Goal: Information Seeking & Learning: Learn about a topic

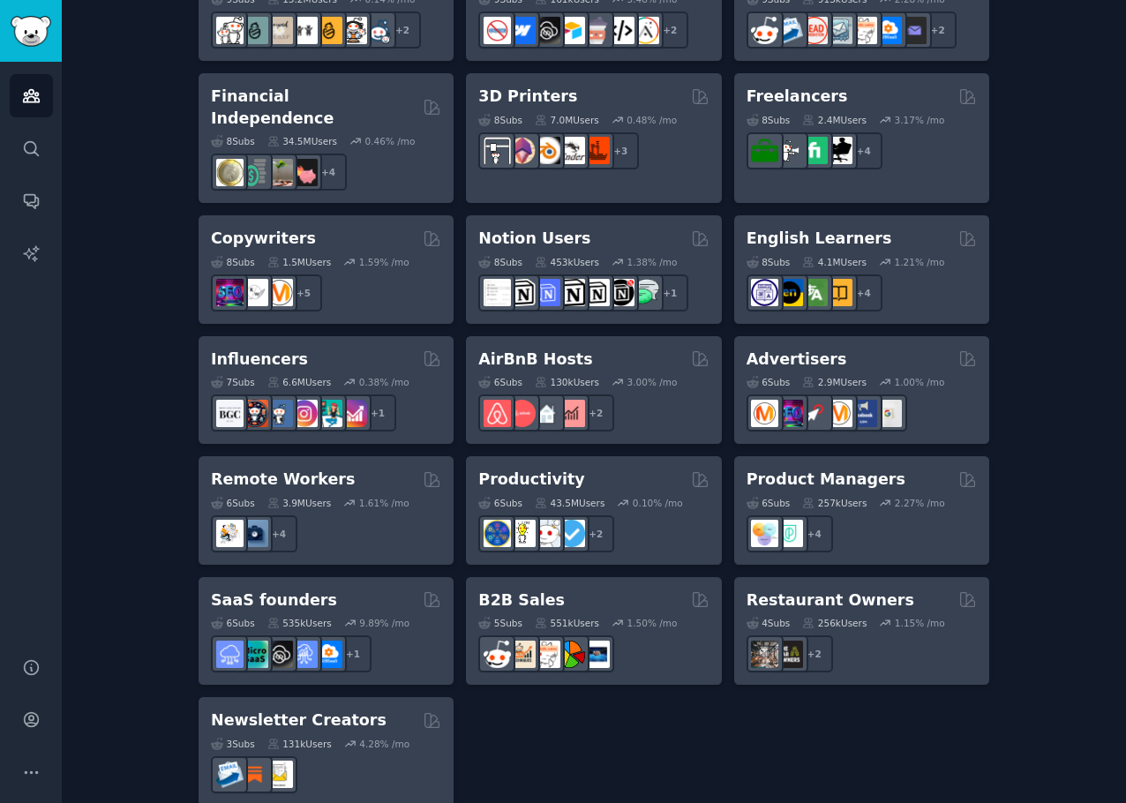
scroll to position [1233, 0]
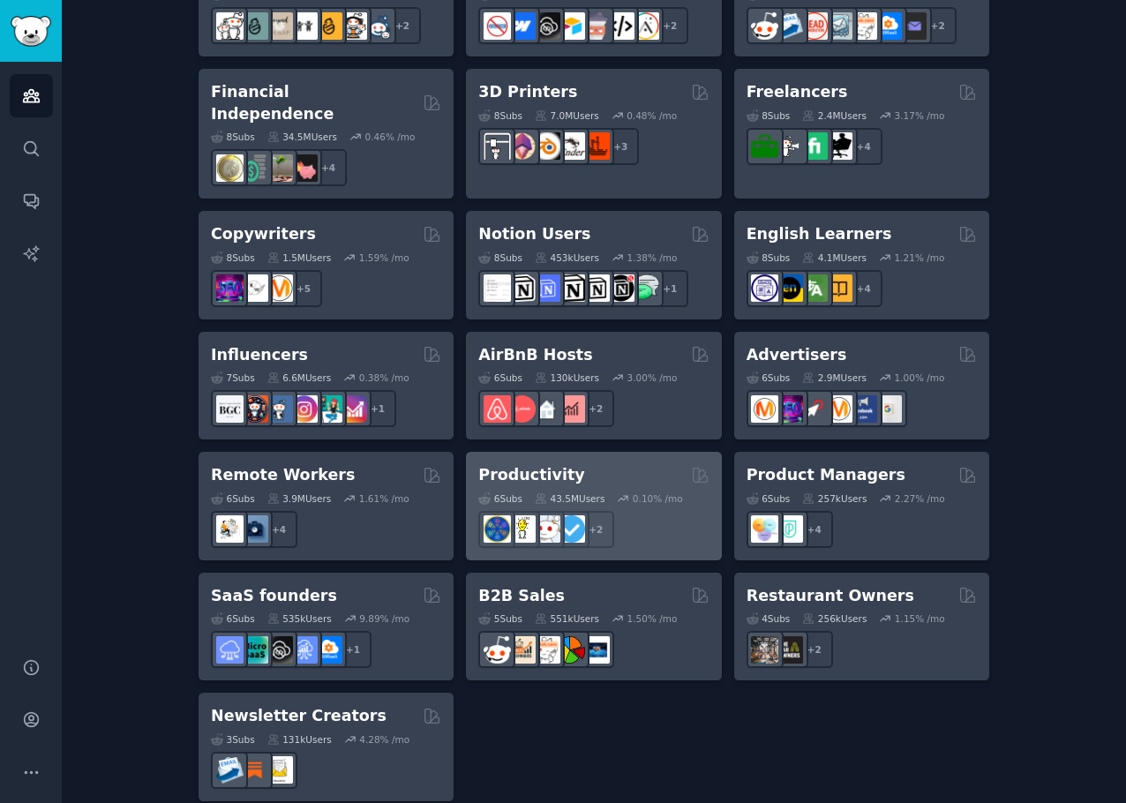
click at [596, 464] on div "Productivity" at bounding box center [593, 475] width 230 height 22
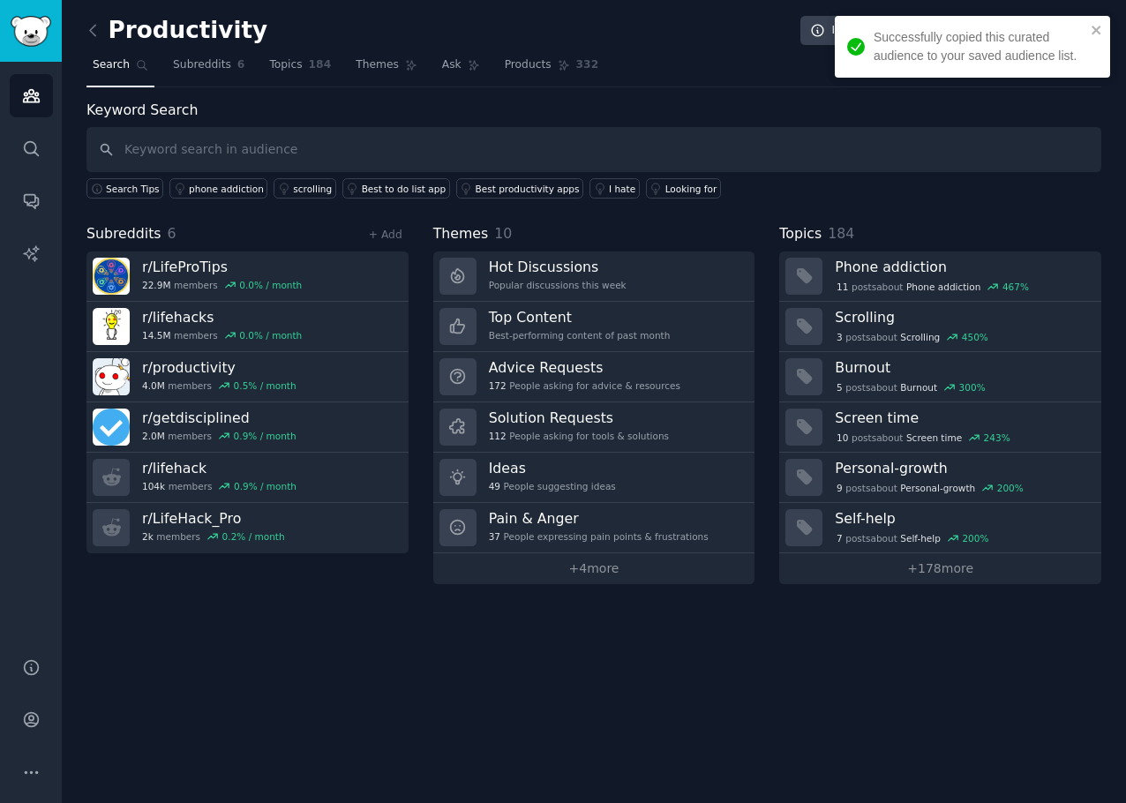
click at [791, 686] on div "Productivity Info Edit Share Add Search Subreddits 6 Topics 184 Themes Ask Prod…" at bounding box center [594, 401] width 1064 height 803
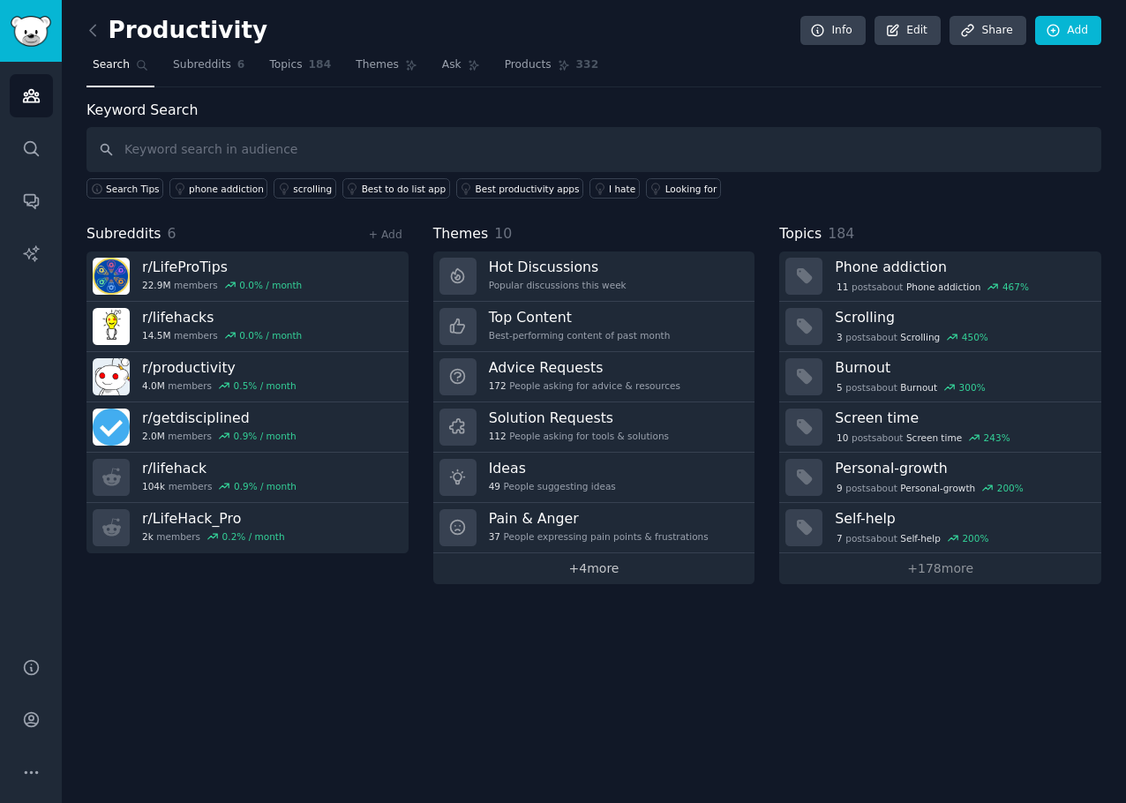
click at [634, 568] on link "+ 4 more" at bounding box center [594, 568] width 322 height 31
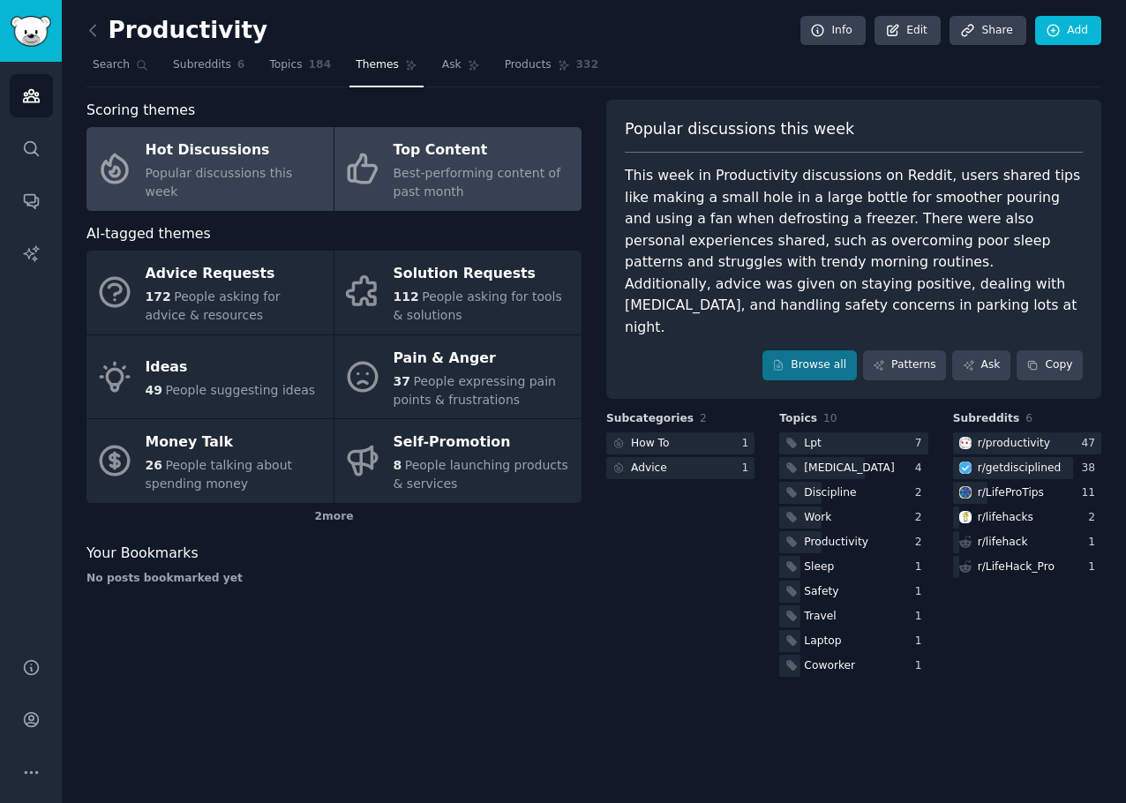
click at [499, 206] on link "Top Content Best-performing content of past month" at bounding box center [457, 169] width 247 height 84
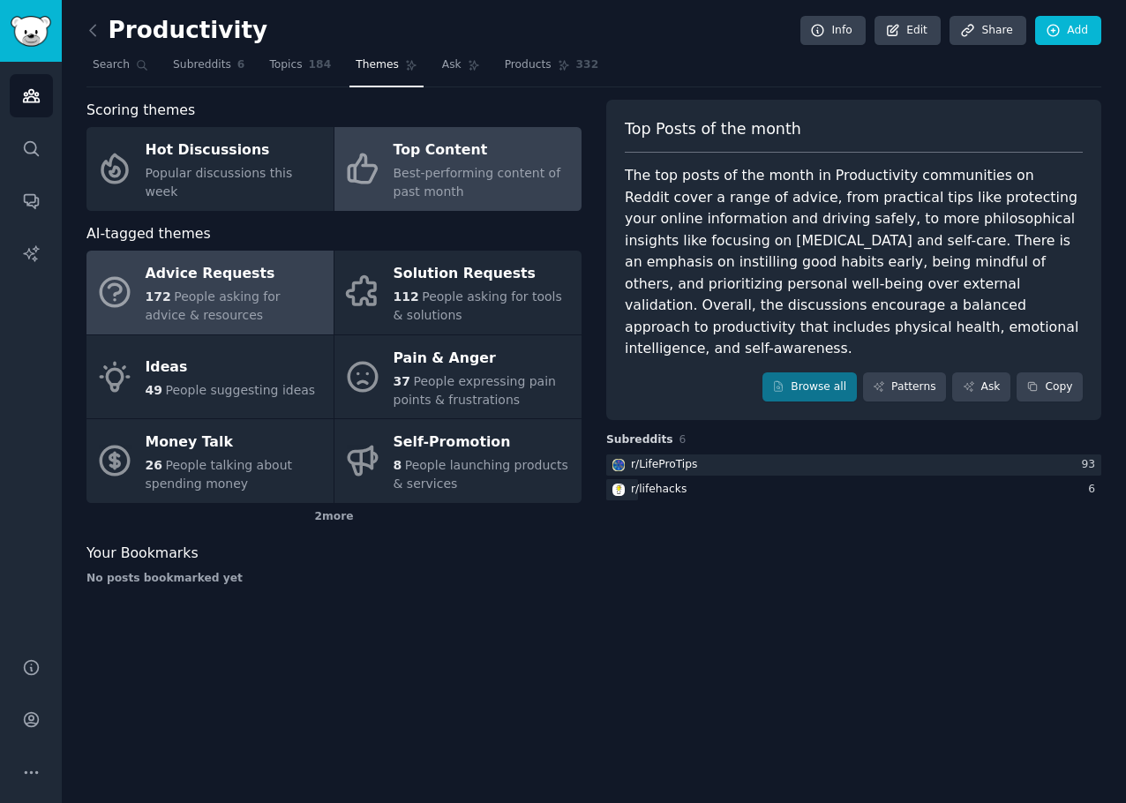
click at [185, 290] on span "People asking for advice & resources" at bounding box center [213, 305] width 135 height 33
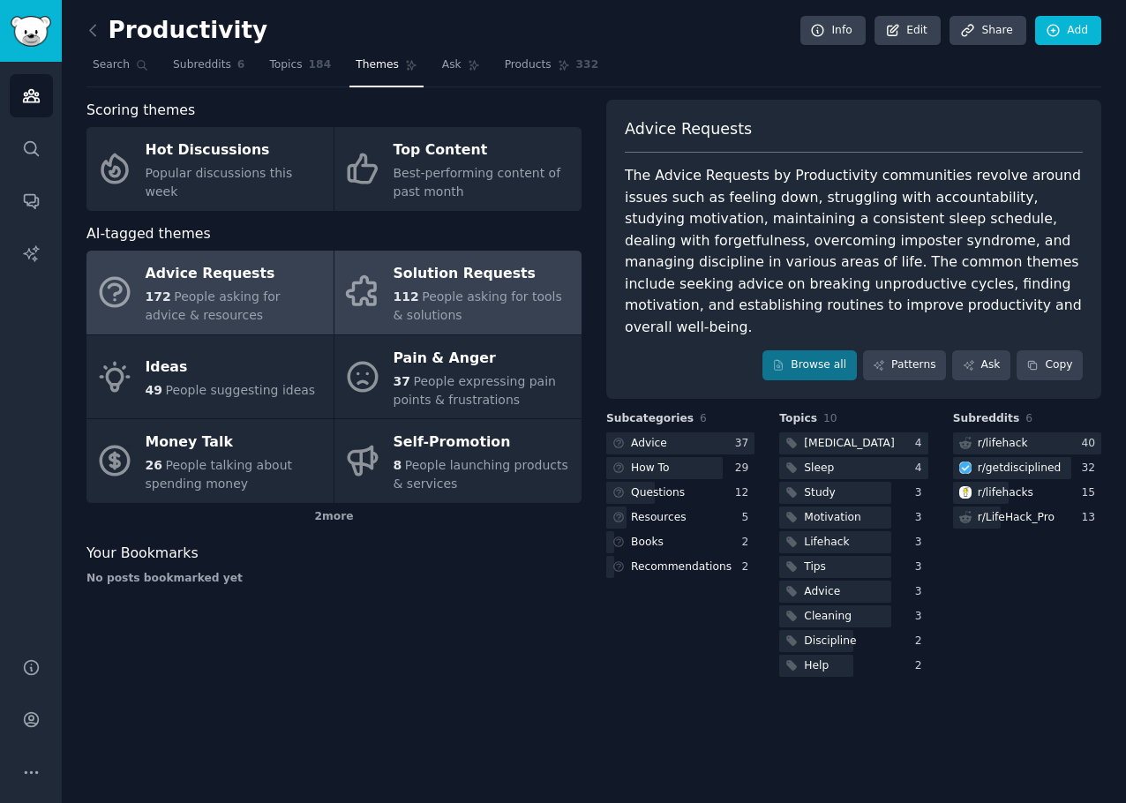
click at [494, 293] on span "People asking for tools & solutions" at bounding box center [478, 305] width 169 height 33
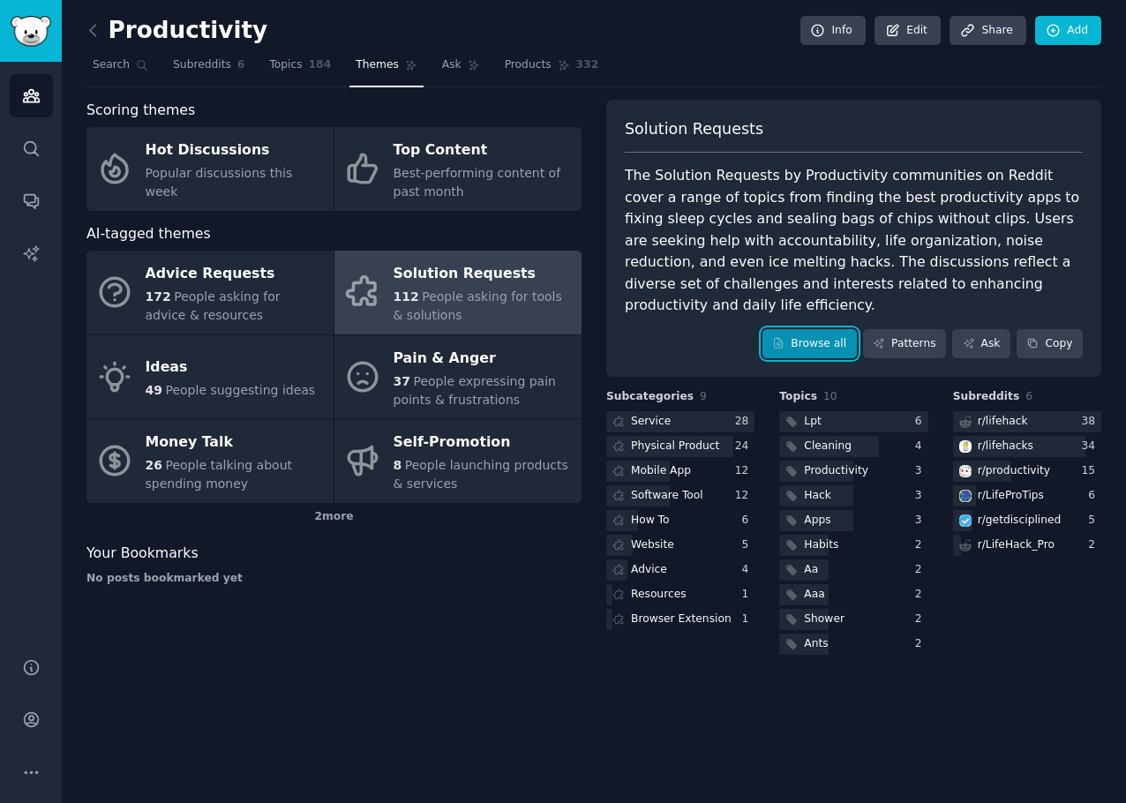
click at [784, 337] on icon at bounding box center [778, 343] width 12 height 12
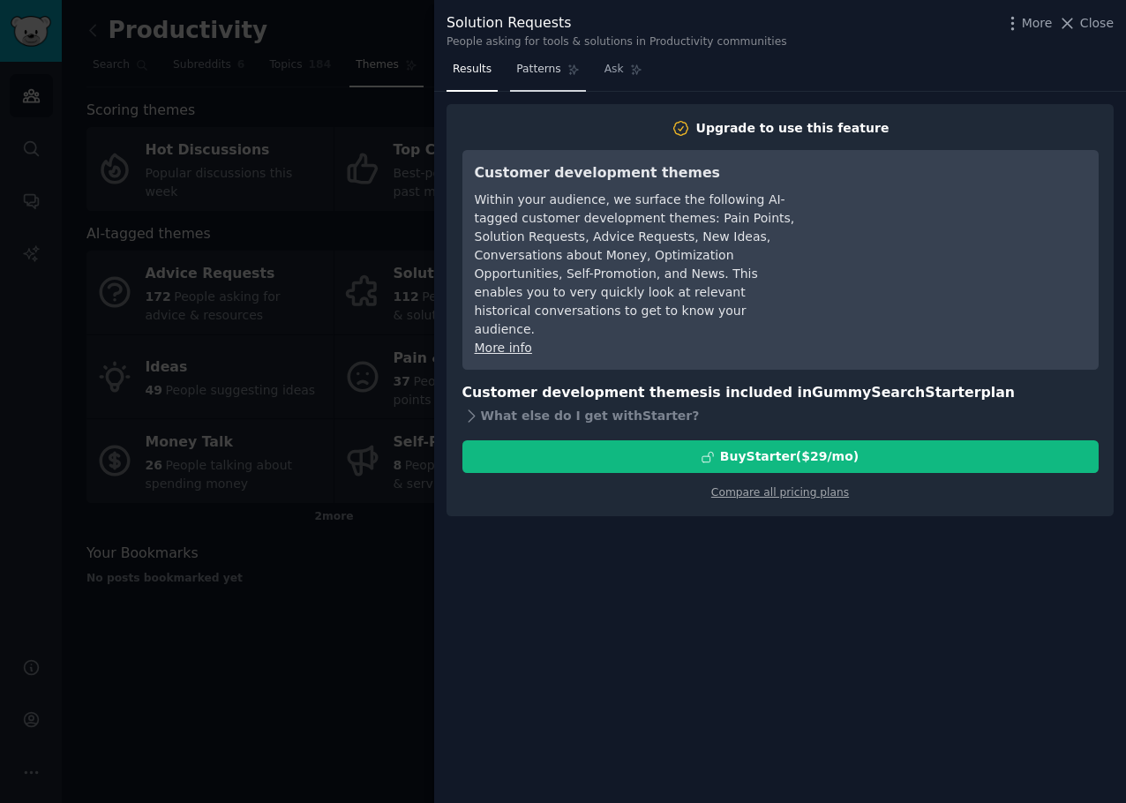
click at [545, 61] on link "Patterns" at bounding box center [547, 74] width 75 height 36
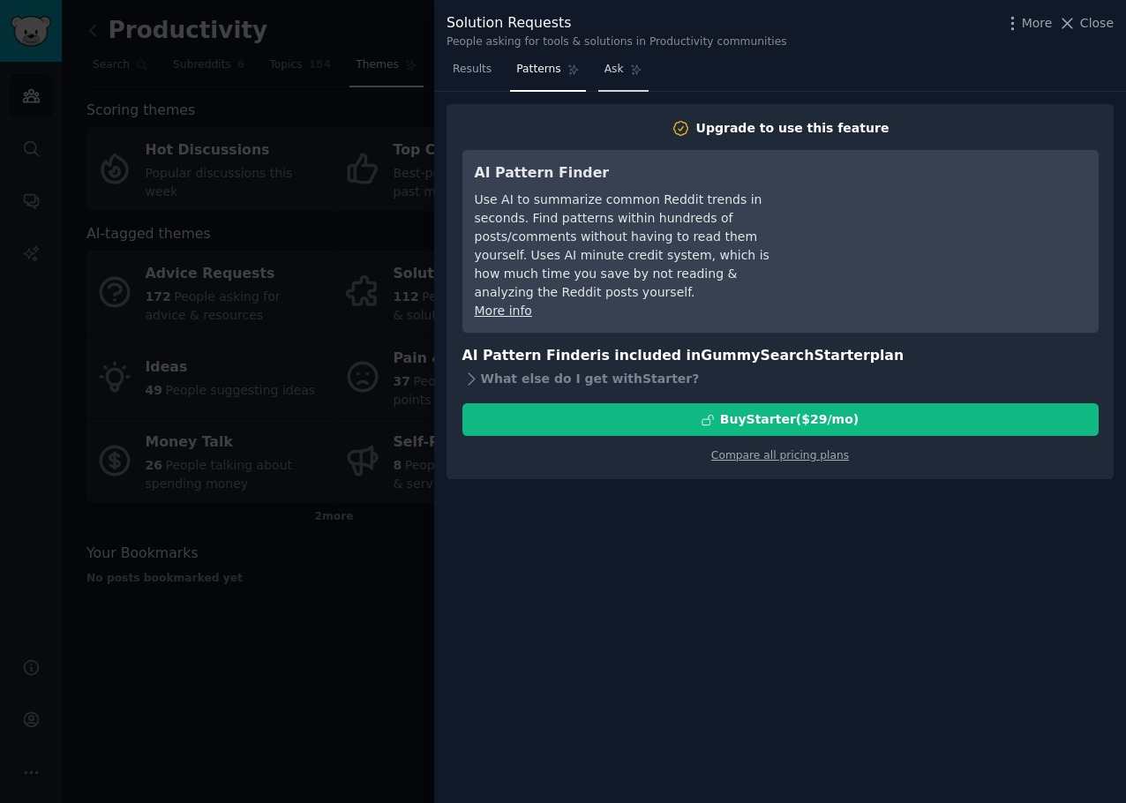
click at [609, 77] on span "Ask" at bounding box center [613, 70] width 19 height 16
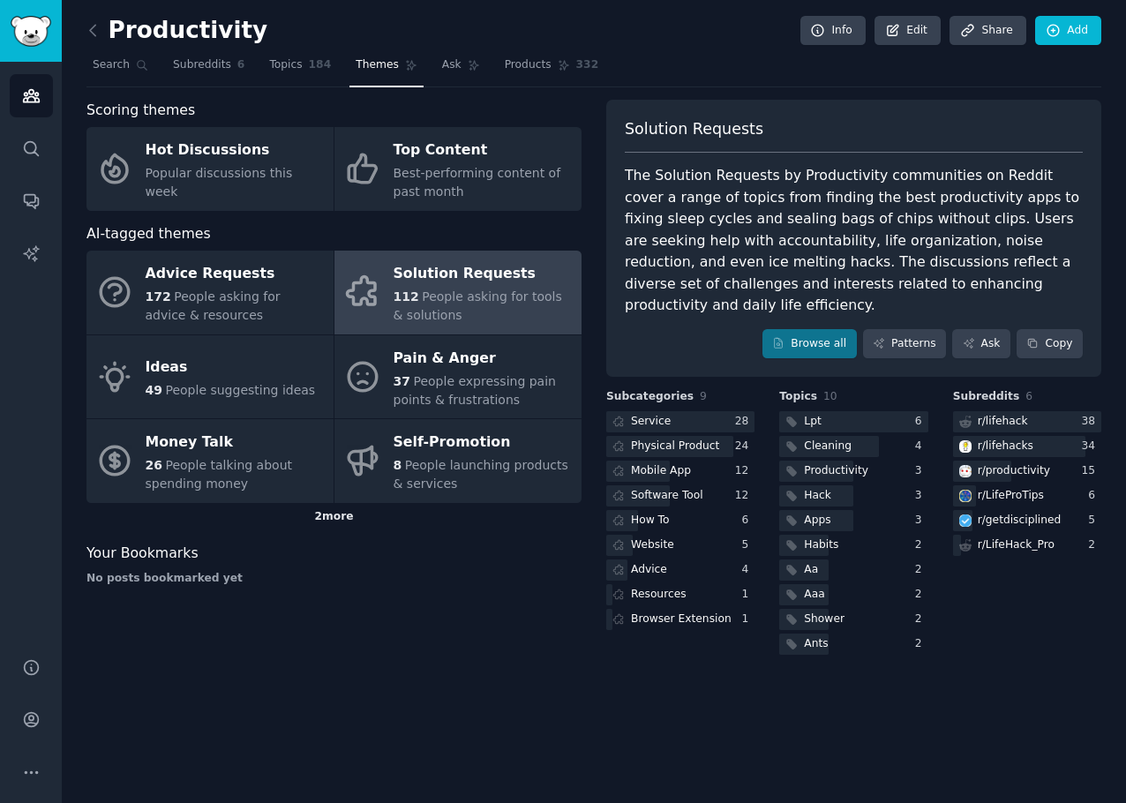
click at [327, 519] on div "2 more" at bounding box center [333, 517] width 495 height 28
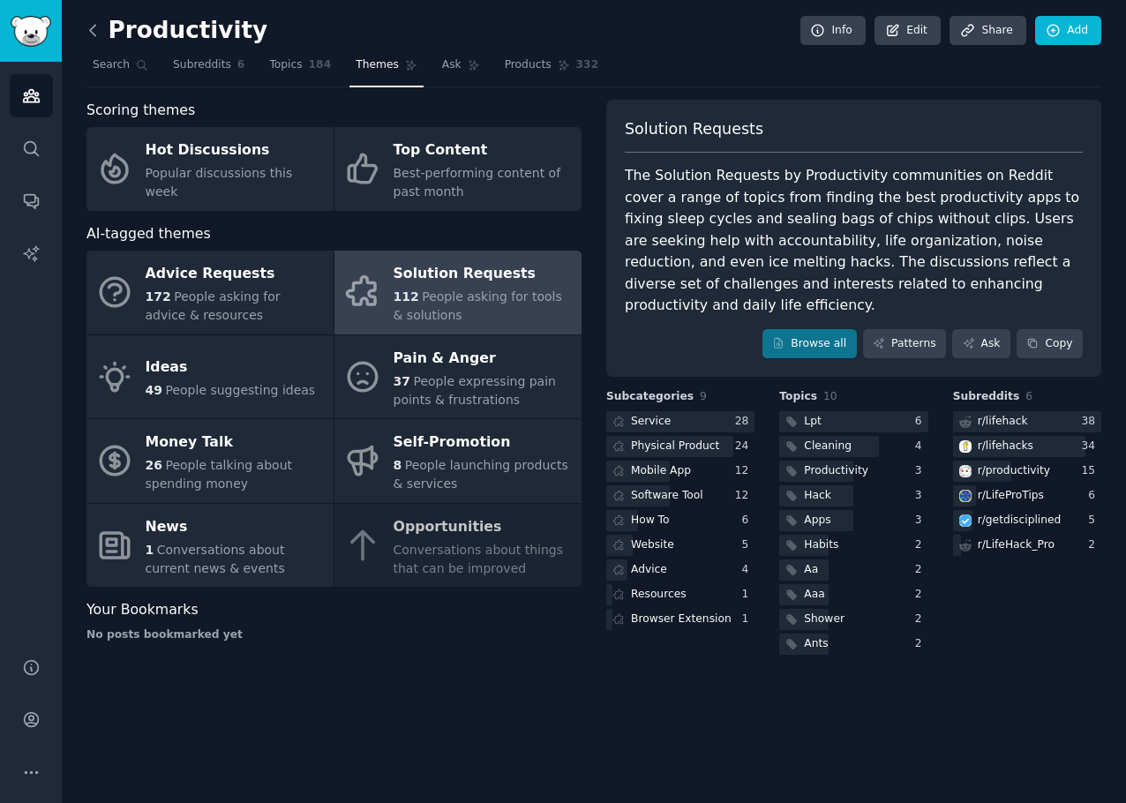
click at [94, 39] on icon at bounding box center [93, 30] width 19 height 19
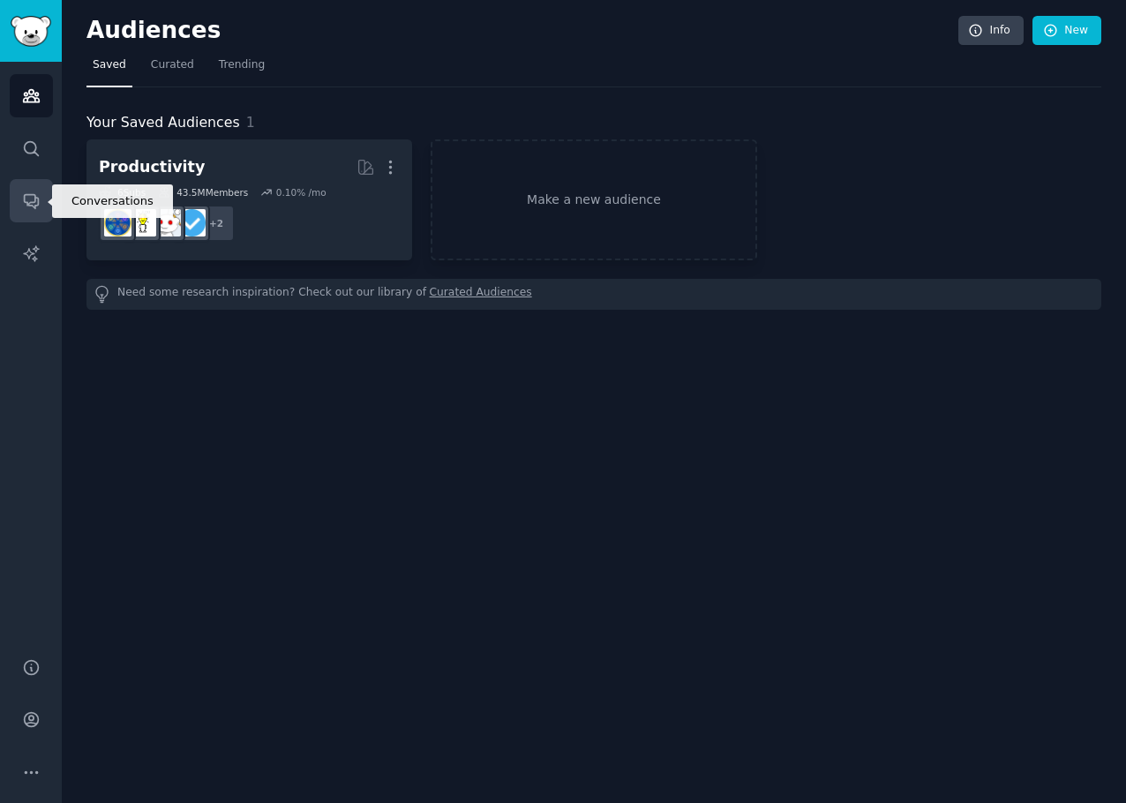
click at [38, 205] on icon "Sidebar" at bounding box center [31, 202] width 14 height 14
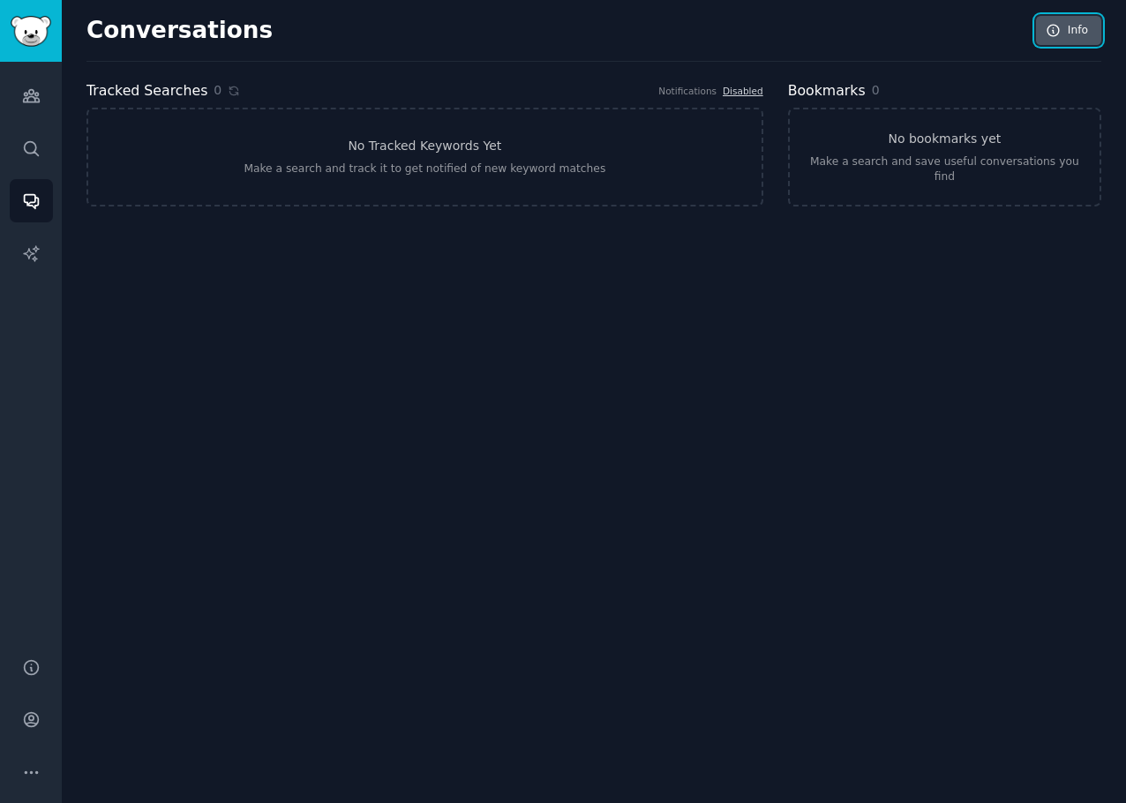
click at [1065, 28] on link "Info" at bounding box center [1068, 31] width 65 height 30
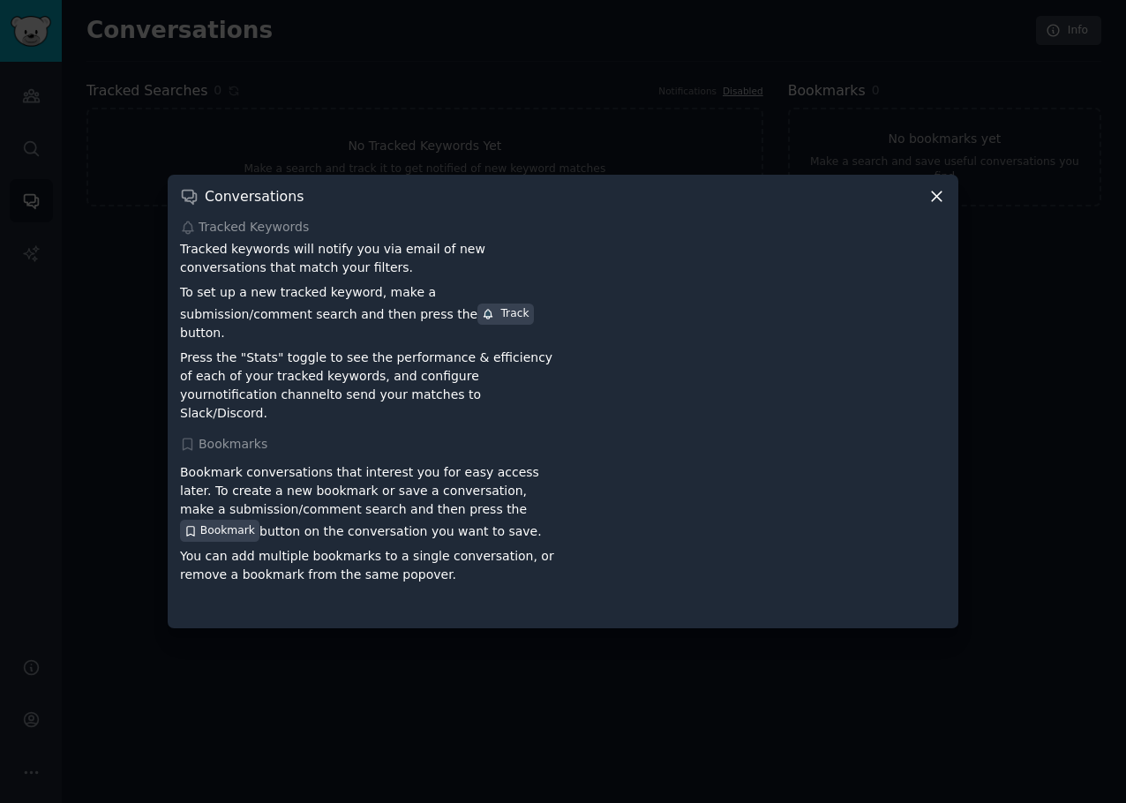
click at [946, 198] on div "Conversations Tracked Keywords Tracked keywords will notify you via email of ne…" at bounding box center [563, 401] width 791 height 453
click at [943, 206] on icon at bounding box center [936, 196] width 19 height 19
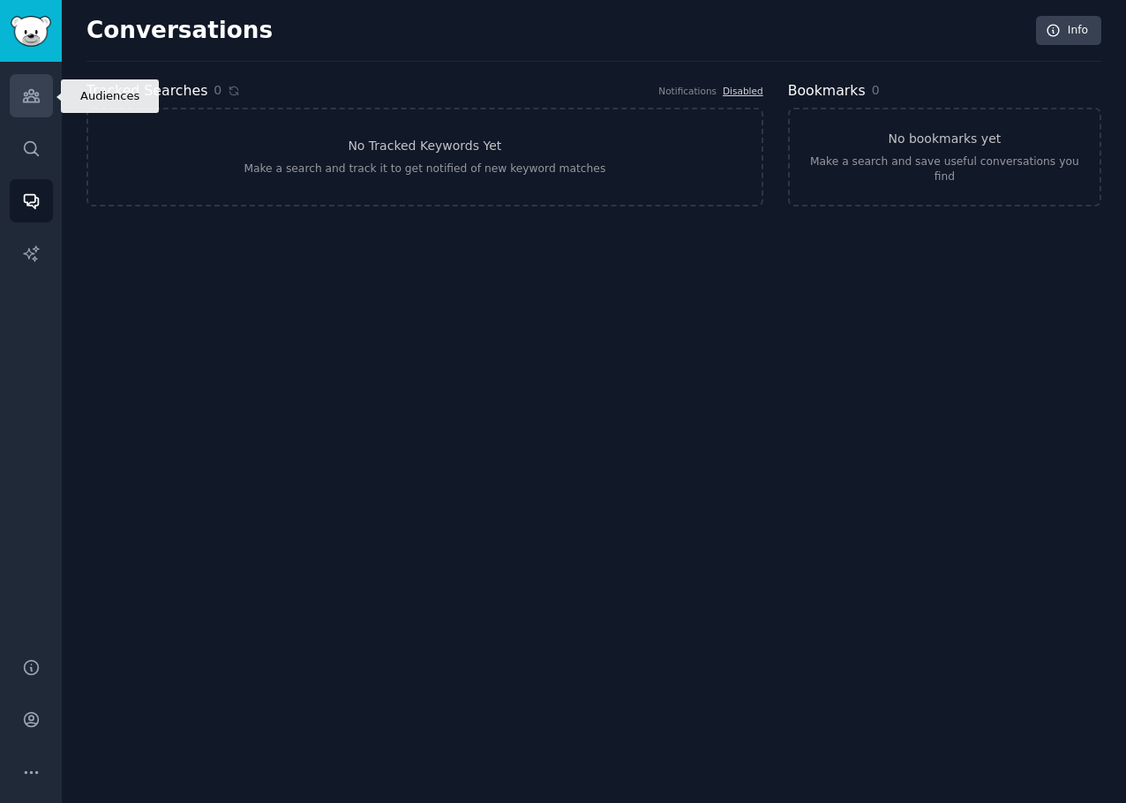
click at [32, 102] on icon "Sidebar" at bounding box center [31, 96] width 16 height 12
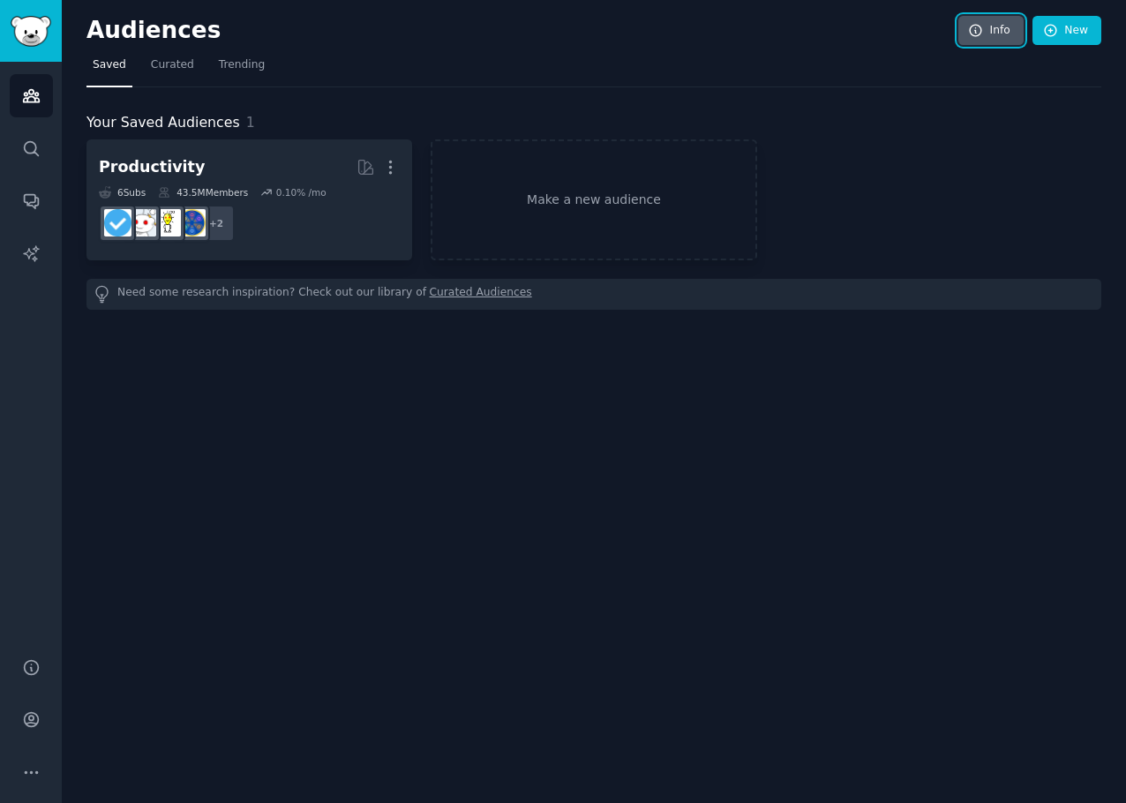
click at [996, 31] on link "Info" at bounding box center [990, 31] width 65 height 30
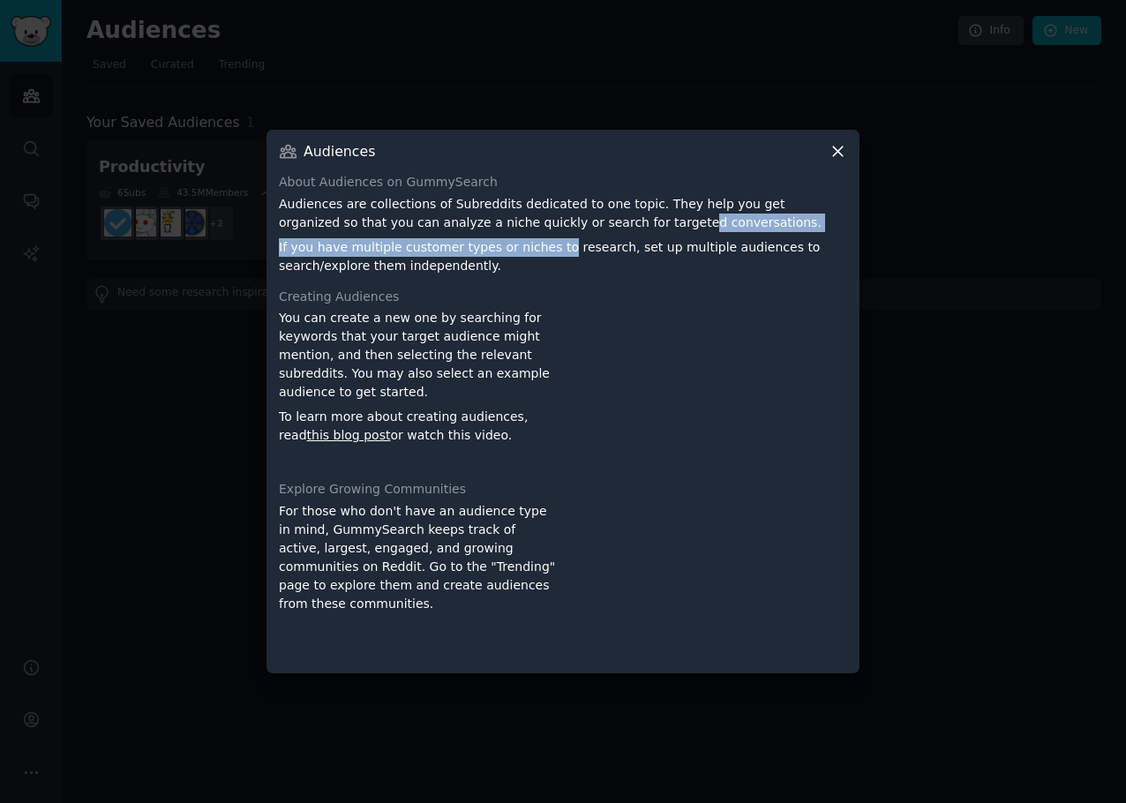
click at [539, 231] on div "About Audiences on GummySearch Audiences are collections of Subreddits dedicate…" at bounding box center [563, 224] width 568 height 102
click at [479, 353] on p "You can create a new one by searching for keywords that your target audience mi…" at bounding box center [418, 355] width 278 height 93
drag, startPoint x: 536, startPoint y: 418, endPoint x: 529, endPoint y: 411, distance: 10.0
click at [391, 428] on link "this blog post" at bounding box center [349, 435] width 84 height 14
click at [346, 530] on div "For those who don't have an audience type in mind, GummySearch keeps track of a…" at bounding box center [418, 581] width 278 height 159
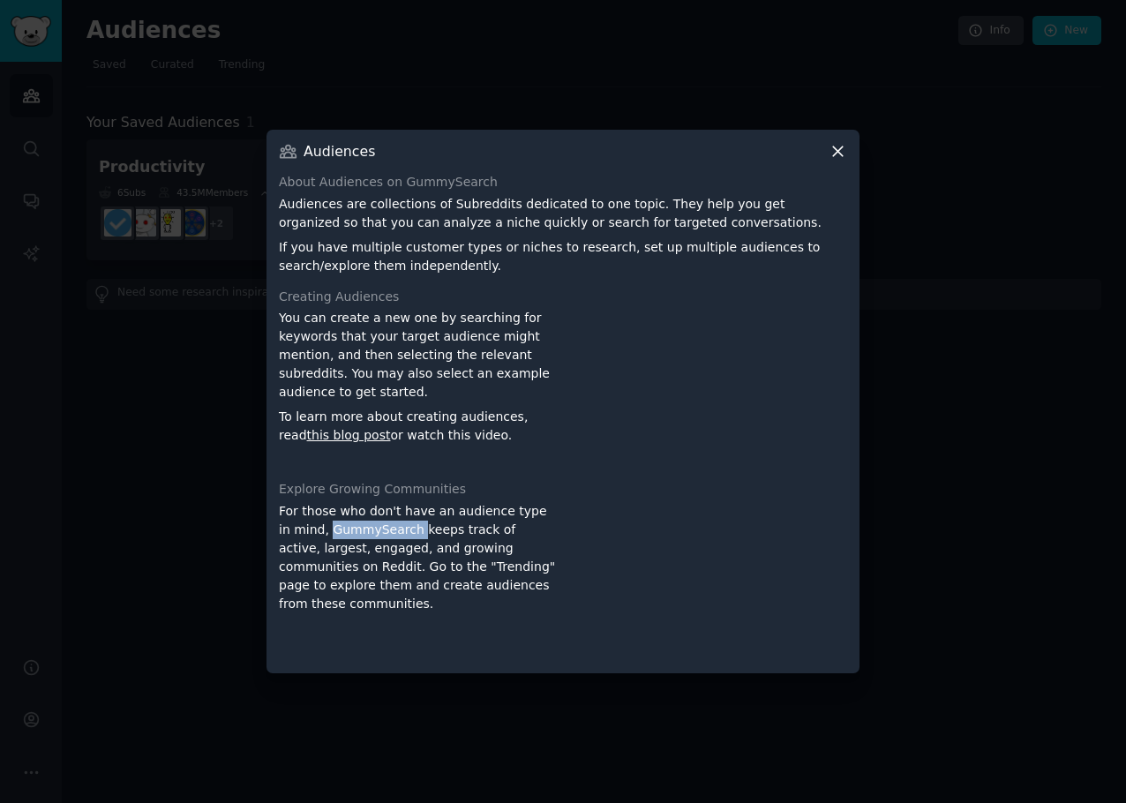
click at [346, 530] on div "For those who don't have an audience type in mind, GummySearch keeps track of a…" at bounding box center [418, 581] width 278 height 159
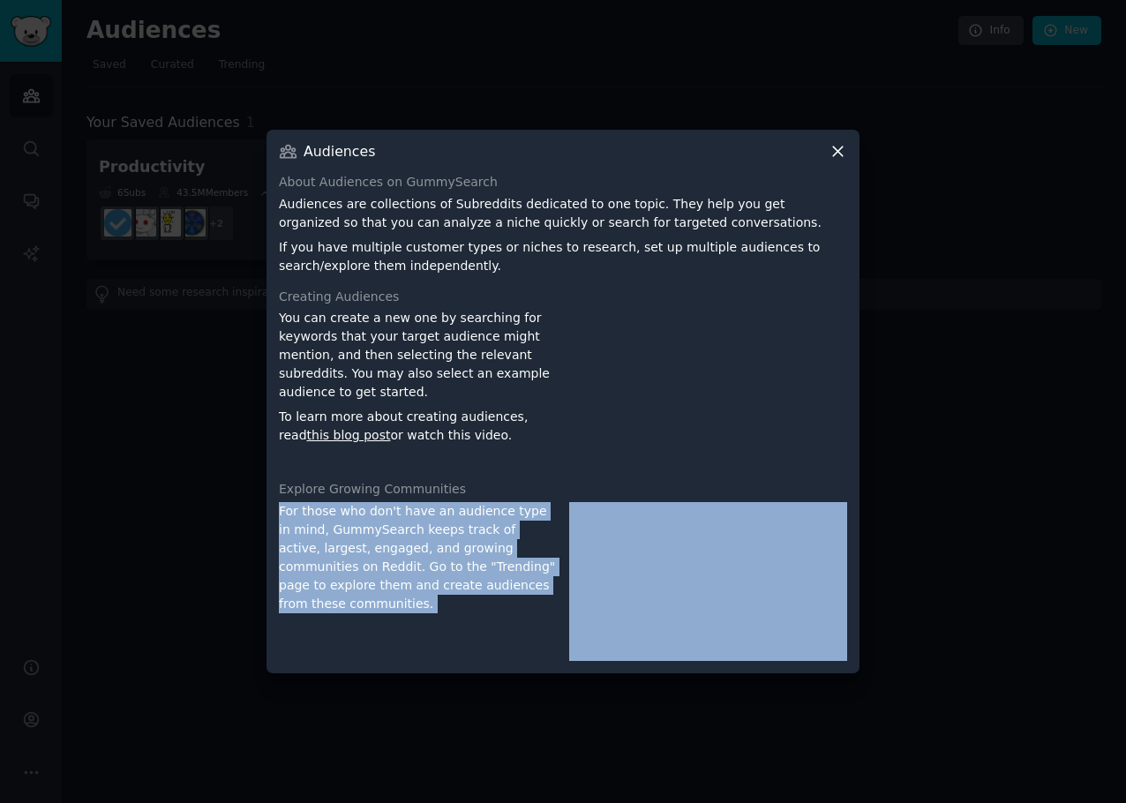
click at [346, 530] on div "For those who don't have an audience type in mind, GummySearch keeps track of a…" at bounding box center [418, 581] width 278 height 159
click at [355, 586] on div "For those who don't have an audience type in mind, GummySearch keeps track of a…" at bounding box center [418, 581] width 278 height 159
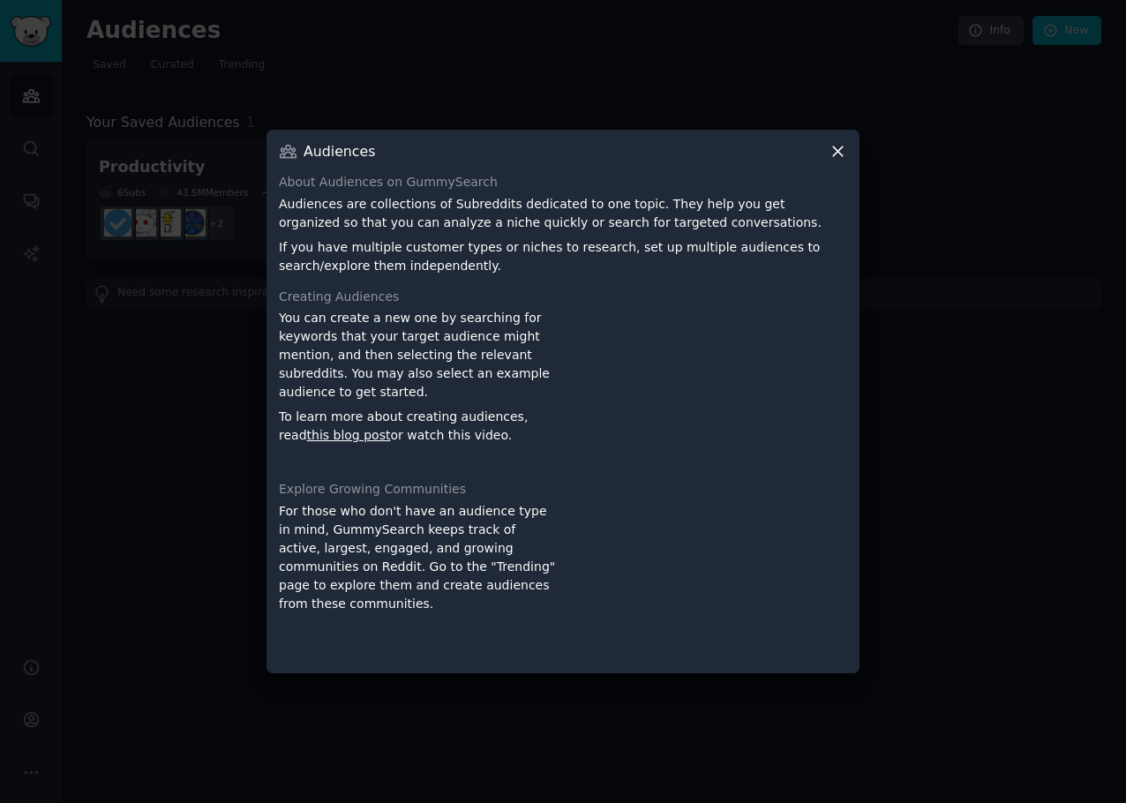
click at [217, 536] on div at bounding box center [563, 401] width 1126 height 803
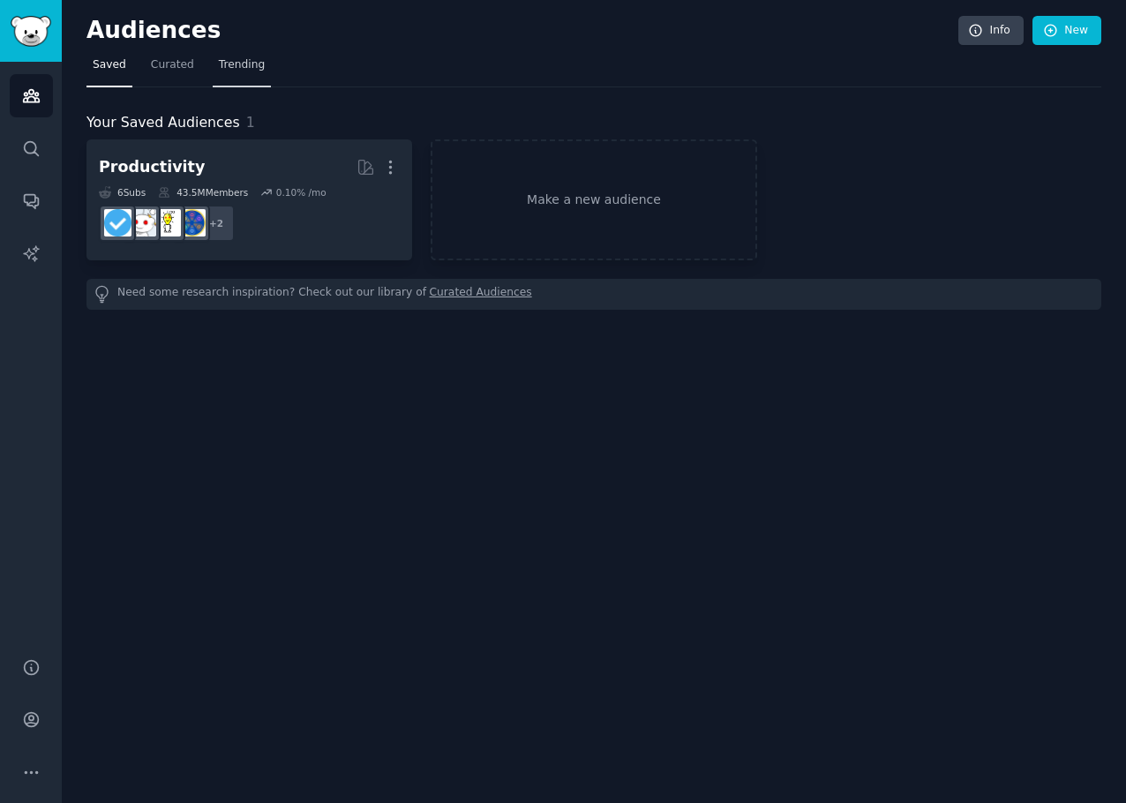
drag, startPoint x: 215, startPoint y: 59, endPoint x: 218, endPoint y: 70, distance: 10.9
click at [219, 59] on span "Trending" at bounding box center [242, 65] width 46 height 16
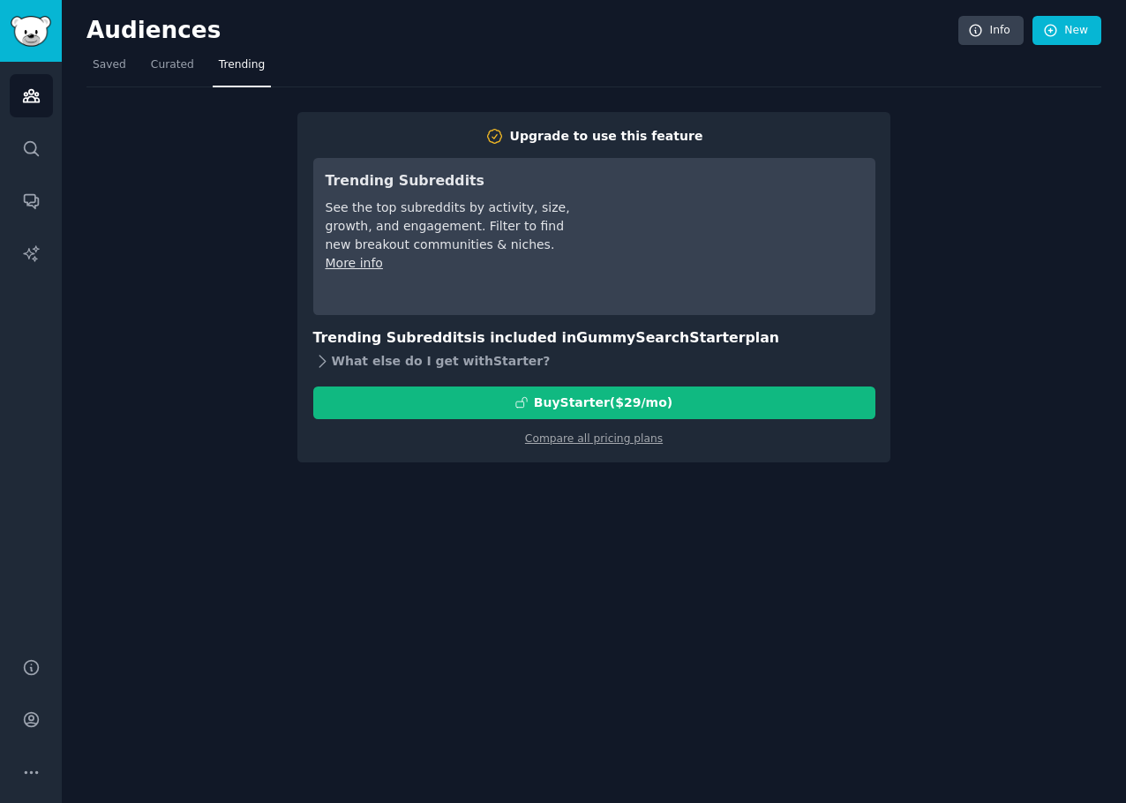
click at [359, 366] on div "What else do I get with Starter ?" at bounding box center [594, 361] width 562 height 25
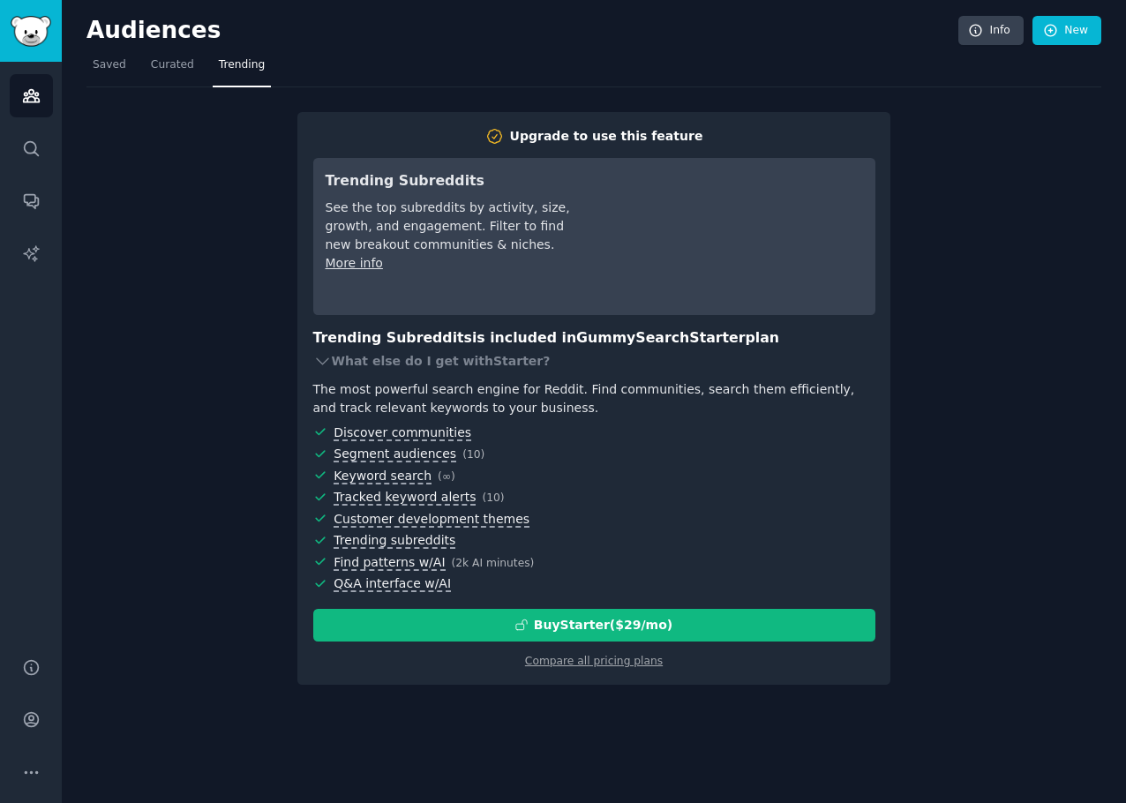
click at [241, 367] on div "Upgrade to use this feature Trending Subreddits See the top subreddits by activ…" at bounding box center [593, 385] width 1015 height 597
click at [113, 66] on span "Saved" at bounding box center [110, 65] width 34 height 16
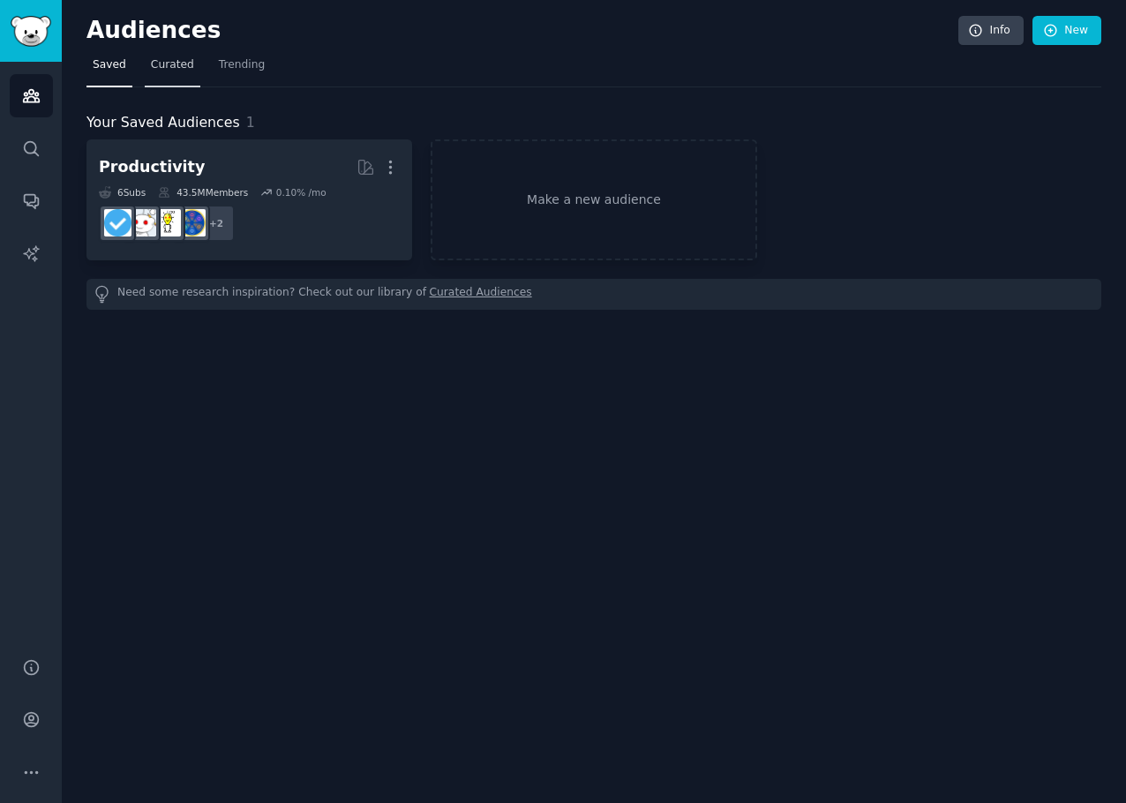
click at [156, 65] on span "Curated" at bounding box center [172, 65] width 43 height 16
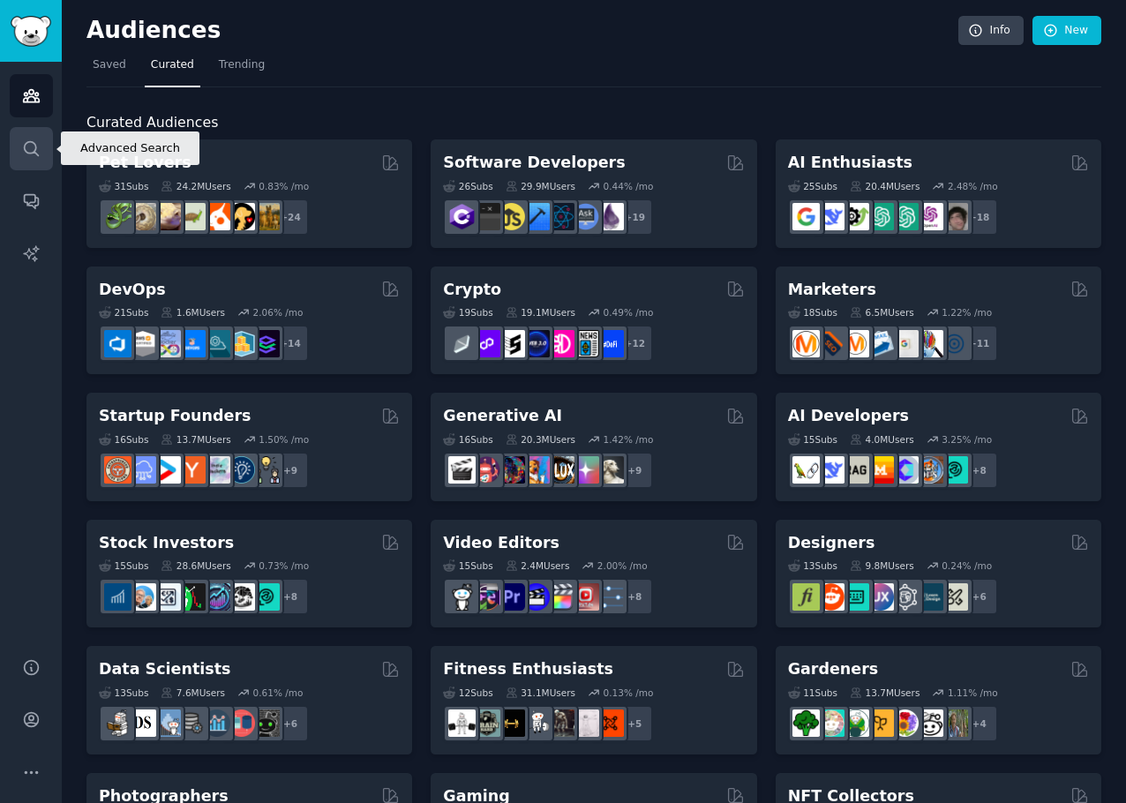
click at [34, 135] on link "Search" at bounding box center [31, 148] width 43 height 43
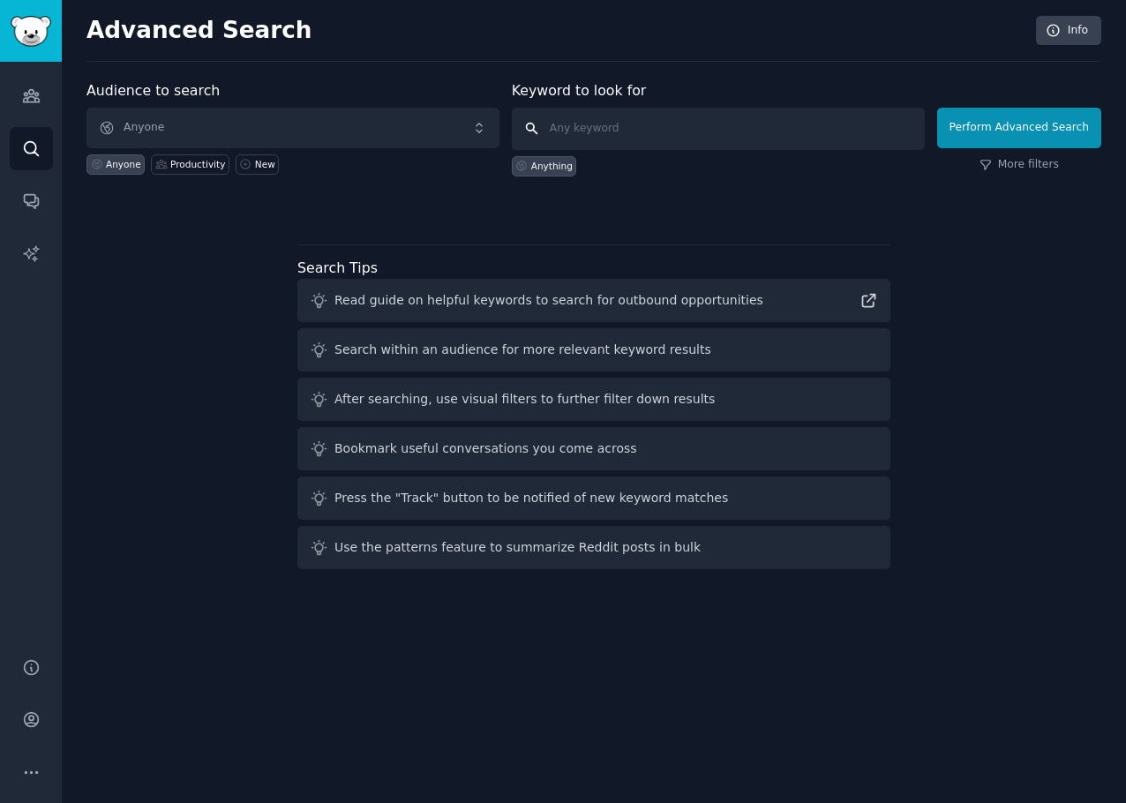
click at [626, 118] on input "text" at bounding box center [718, 129] width 413 height 42
click at [1039, 161] on link "More filters" at bounding box center [1018, 165] width 79 height 16
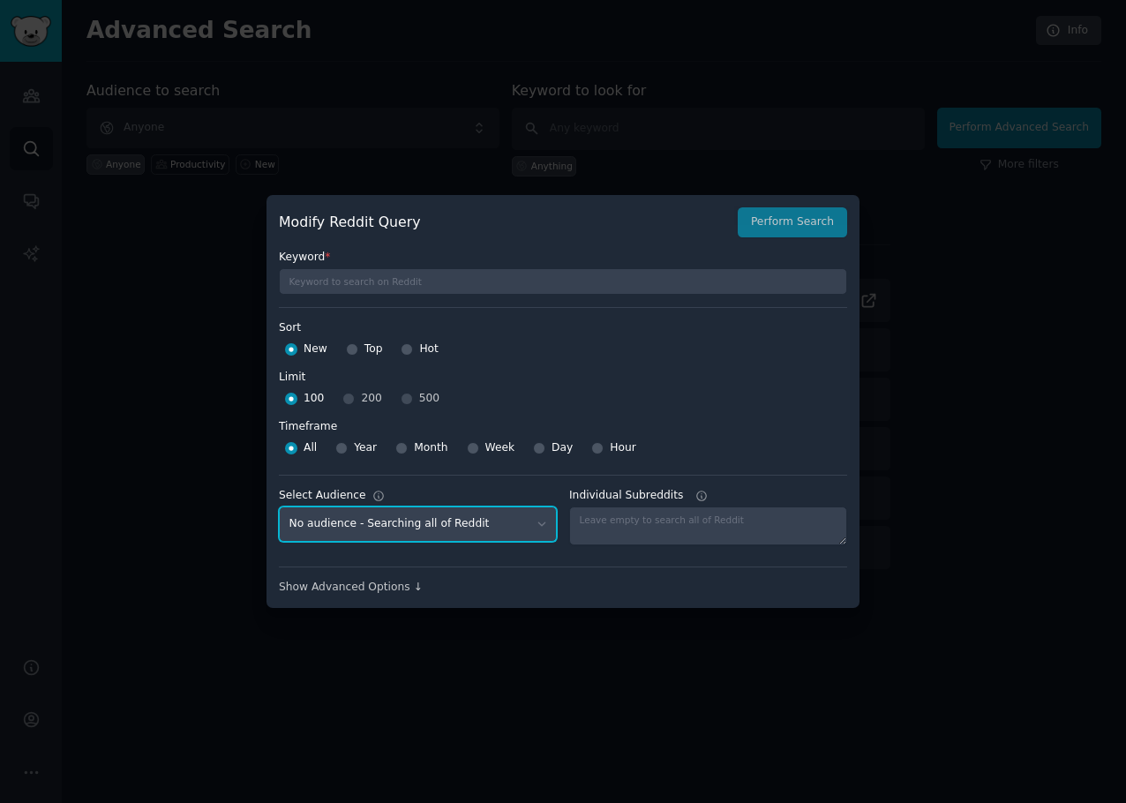
click at [465, 523] on select "No audience - Searching all of Reddit Productivity - 6 Subreddits" at bounding box center [418, 524] width 278 height 36
click at [388, 587] on div "Show Advanced Options ↓" at bounding box center [563, 588] width 568 height 16
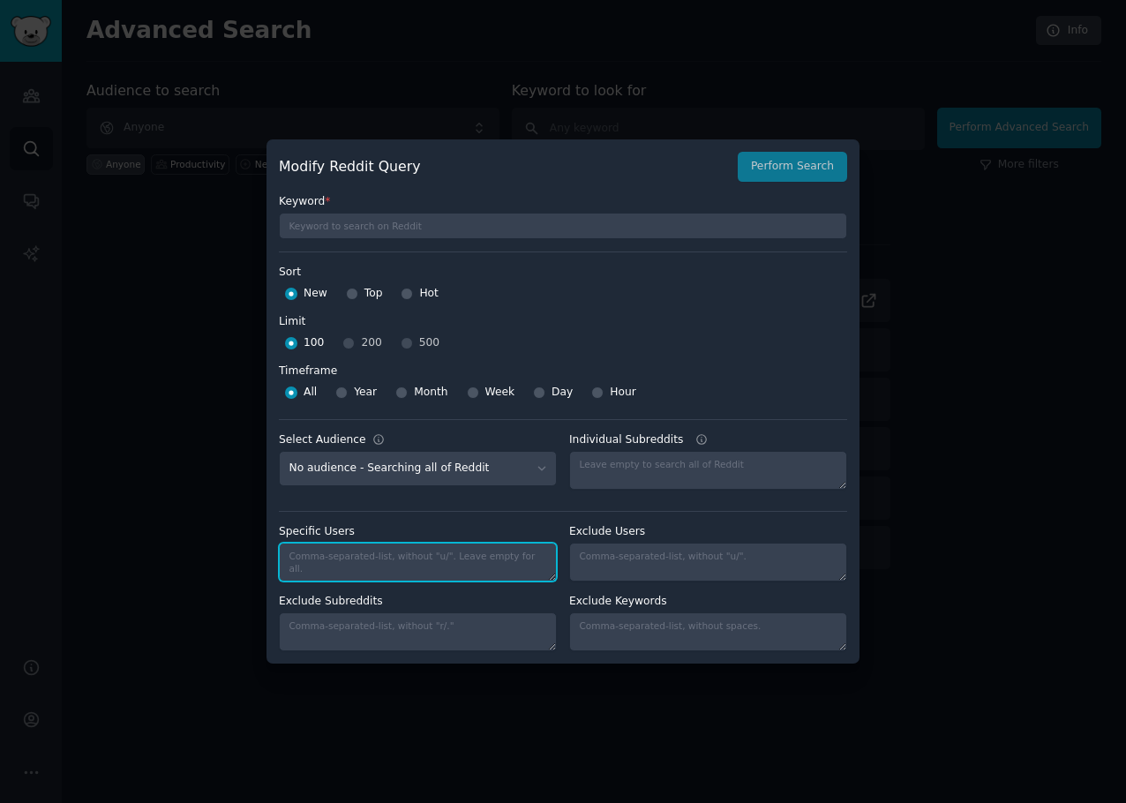
click at [486, 563] on textarea "Specific Users" at bounding box center [418, 562] width 278 height 39
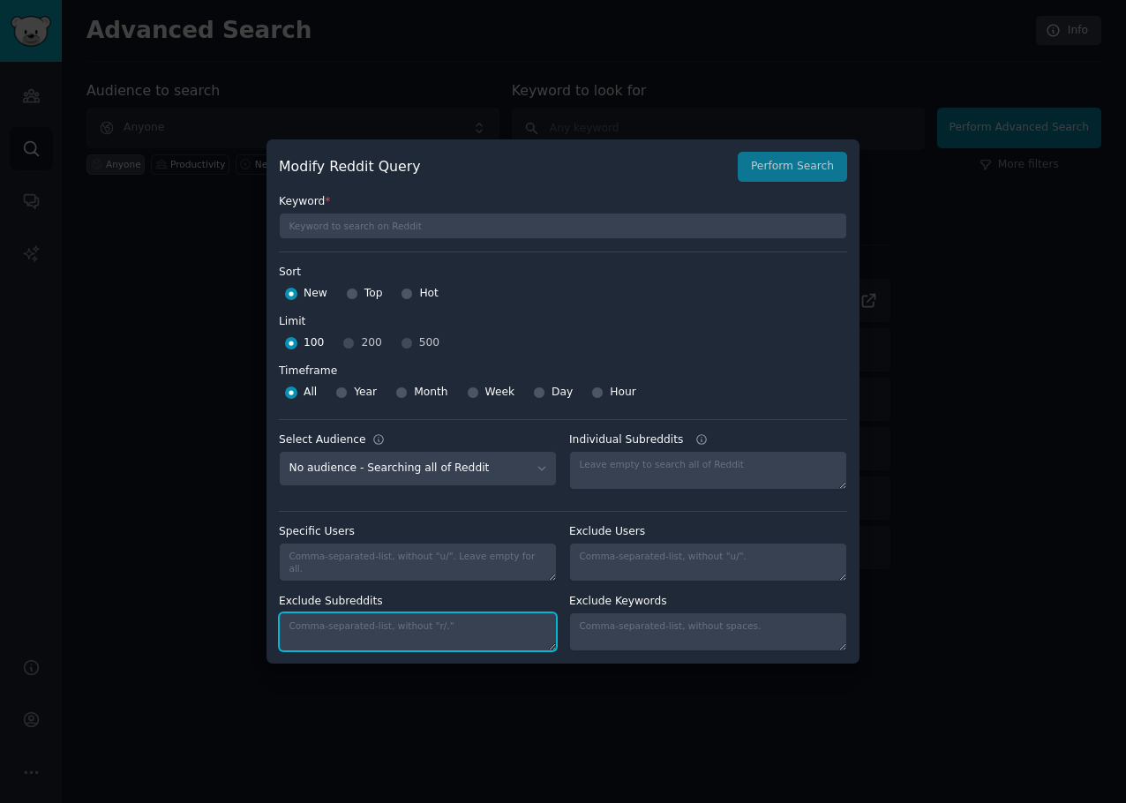
click at [466, 621] on textarea "Exclude Subreddits" at bounding box center [418, 631] width 278 height 39
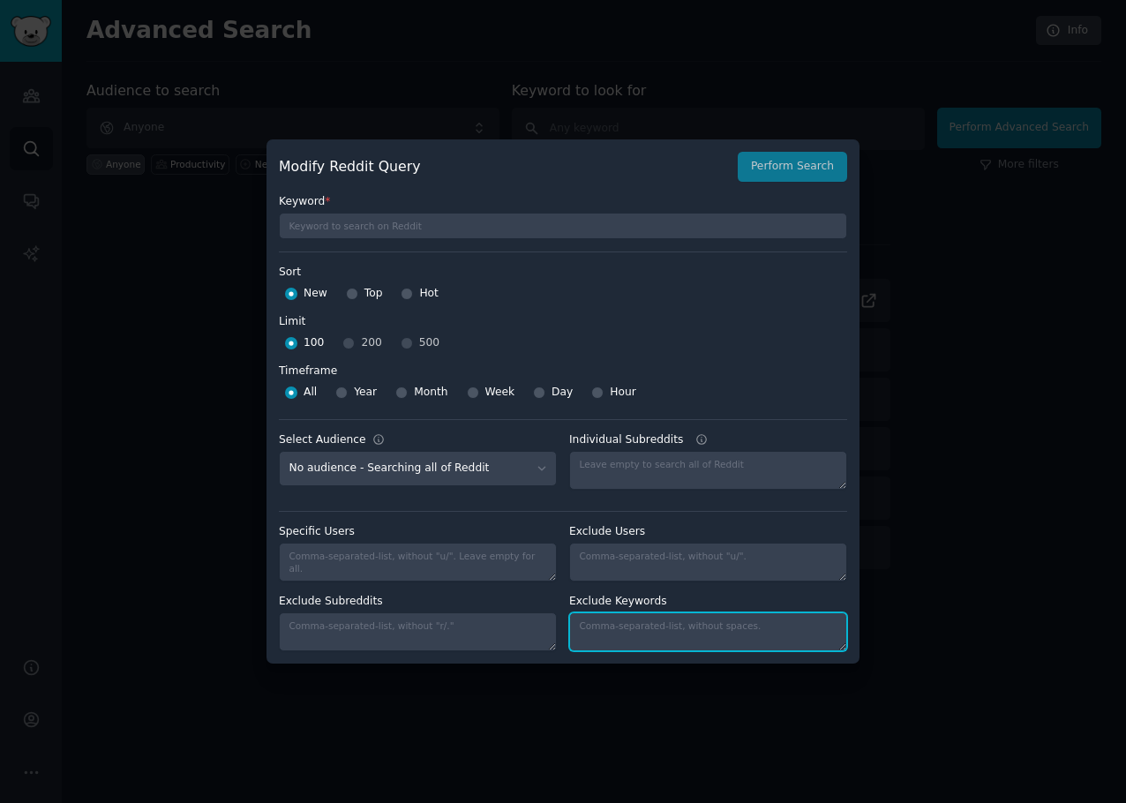
click at [612, 633] on textarea "Individual Subreddits" at bounding box center [708, 631] width 278 height 39
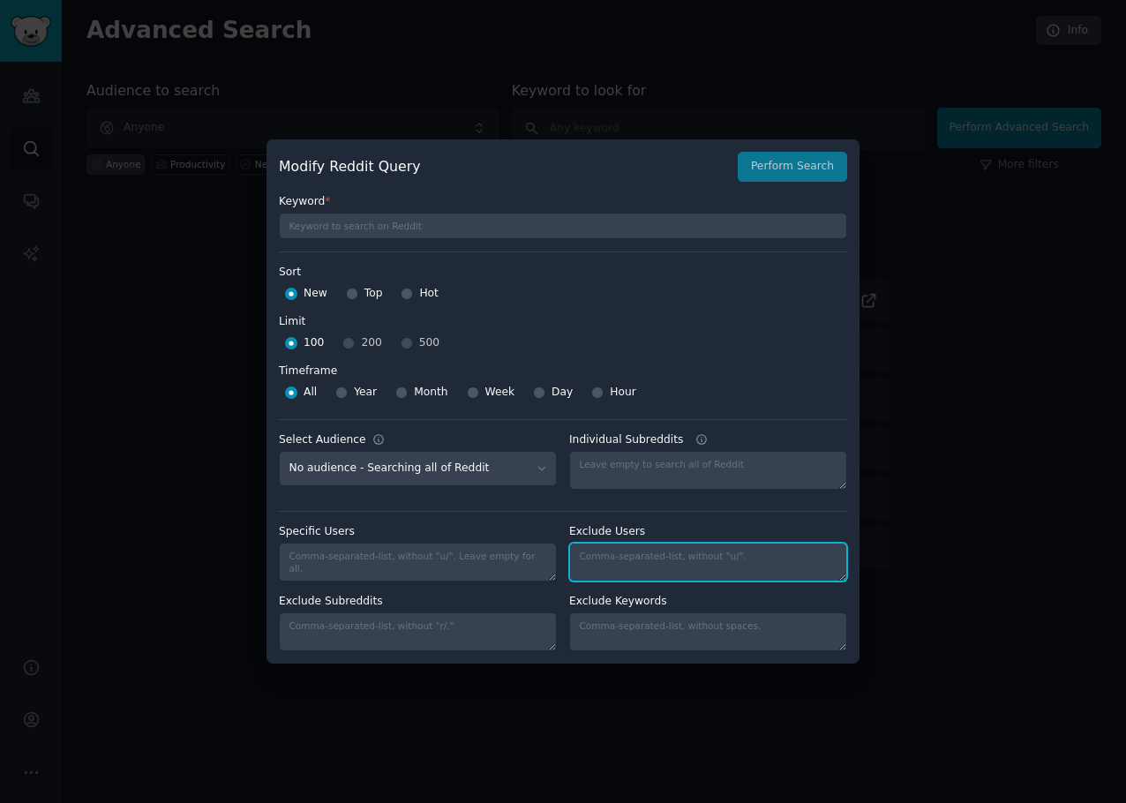
click at [635, 563] on textarea "Individual Subreddits" at bounding box center [708, 562] width 278 height 39
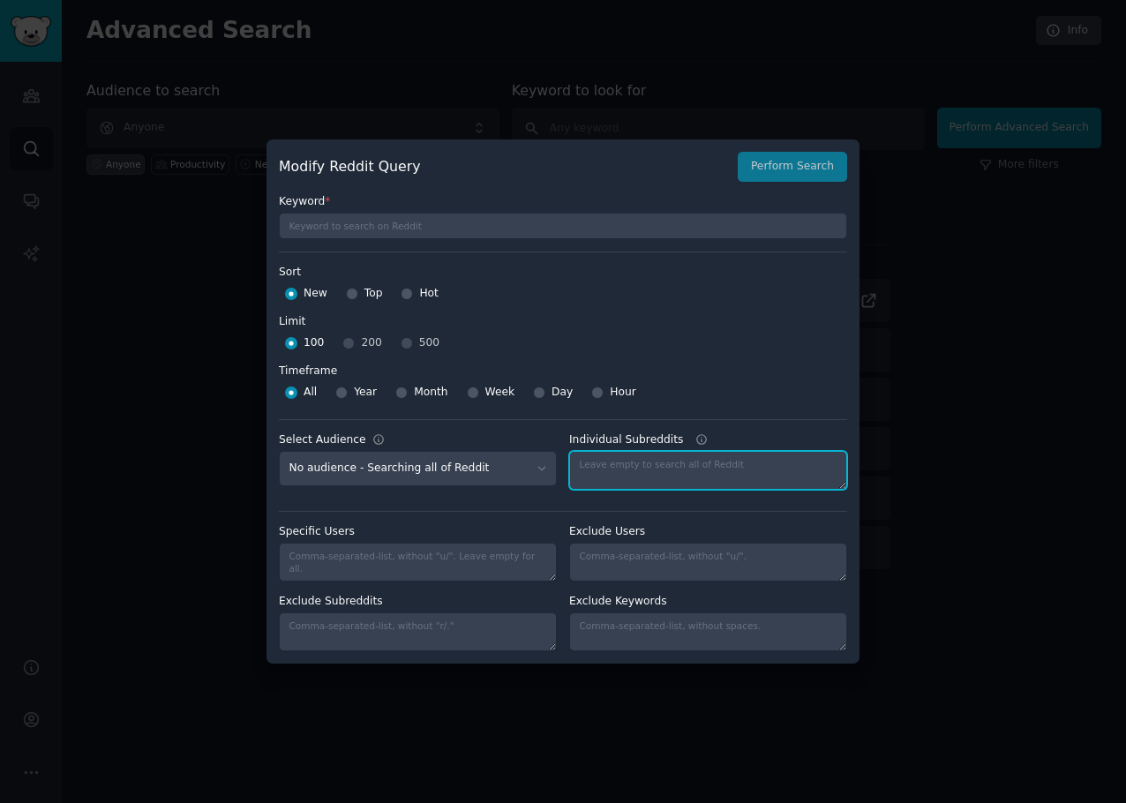
click at [651, 464] on textarea "Individual Subreddits" at bounding box center [708, 470] width 278 height 39
click at [908, 210] on div at bounding box center [563, 401] width 1126 height 803
